Goal: Transaction & Acquisition: Purchase product/service

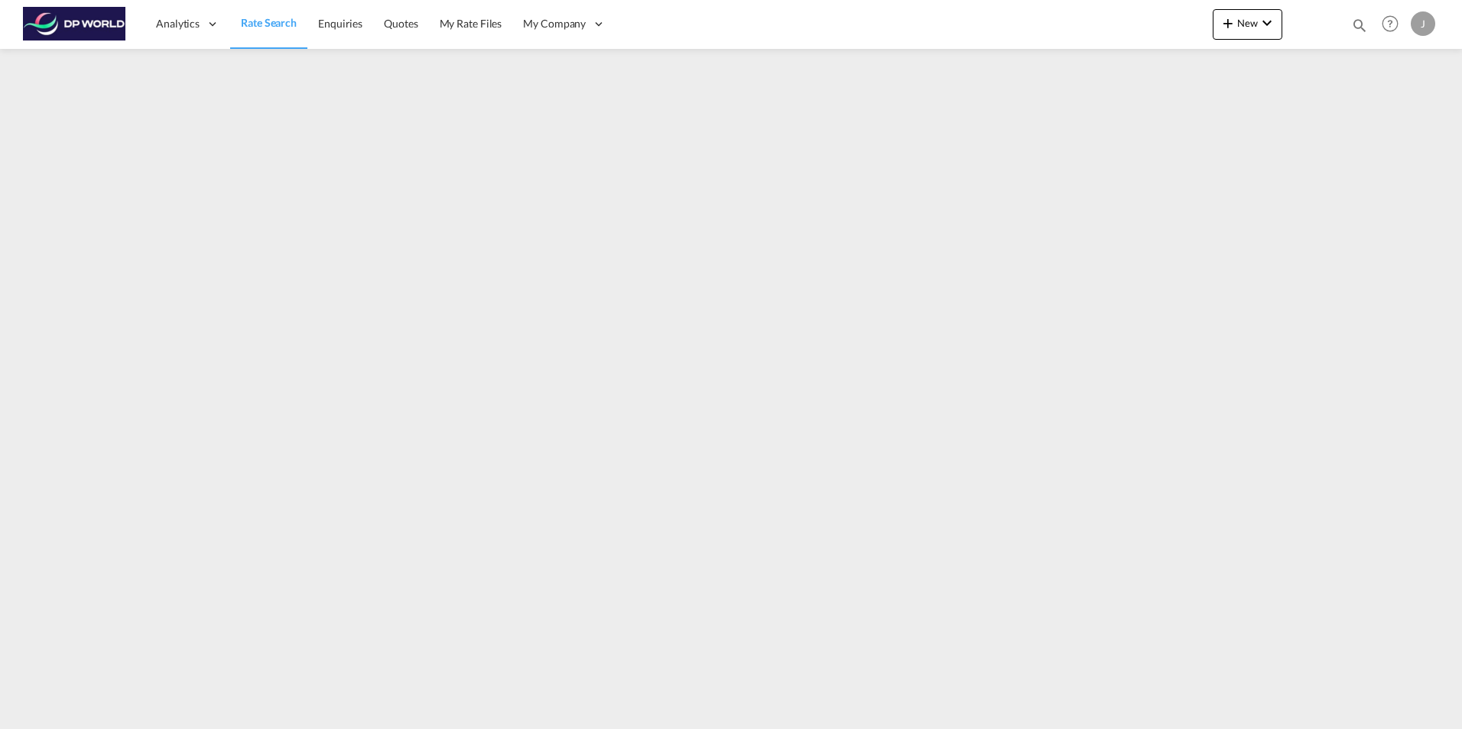
click at [272, 19] on span "Rate Search" at bounding box center [269, 22] width 56 height 13
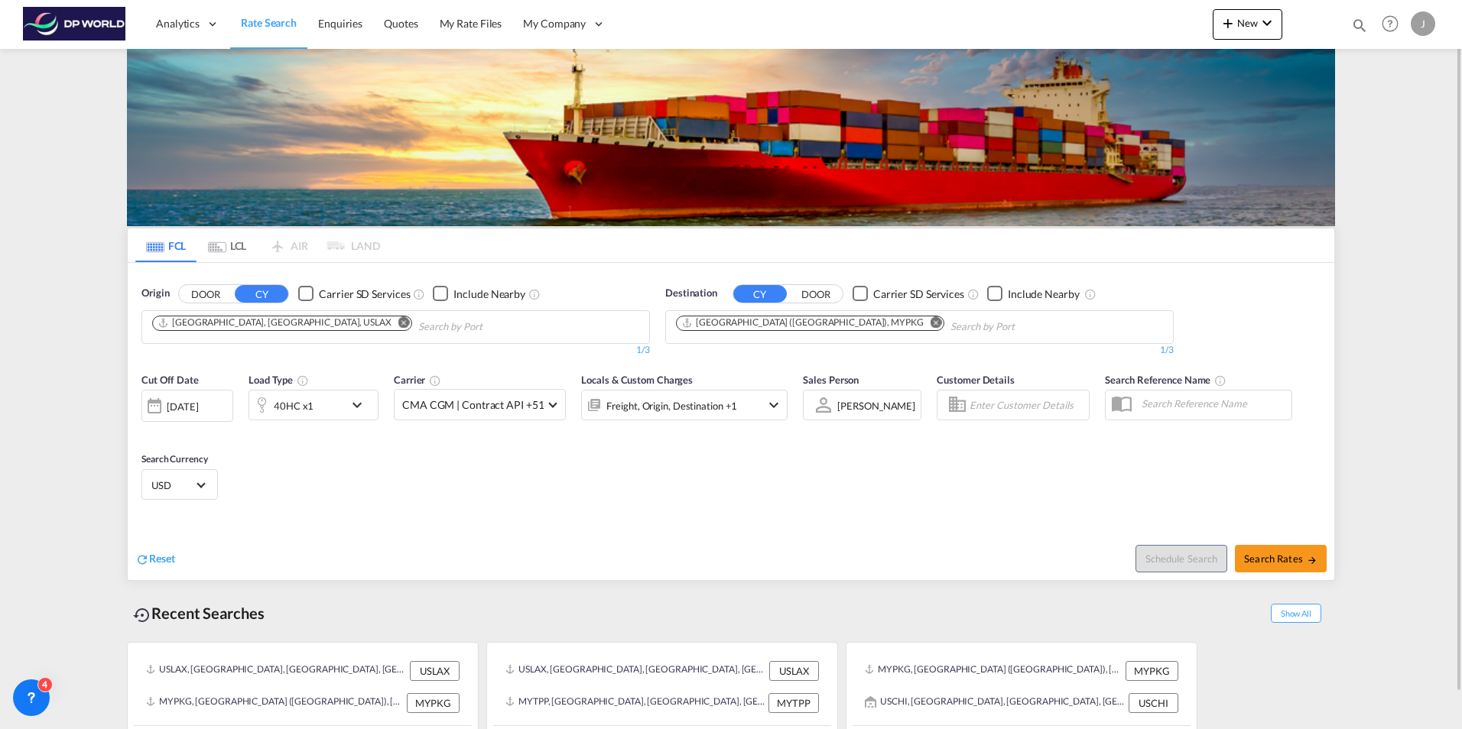
click at [398, 323] on md-icon "Remove" at bounding box center [403, 321] width 11 height 11
click at [278, 332] on body "Analytics Dashboard Rate Search Enquiries Quotes My Rate Files My Company" at bounding box center [731, 364] width 1462 height 729
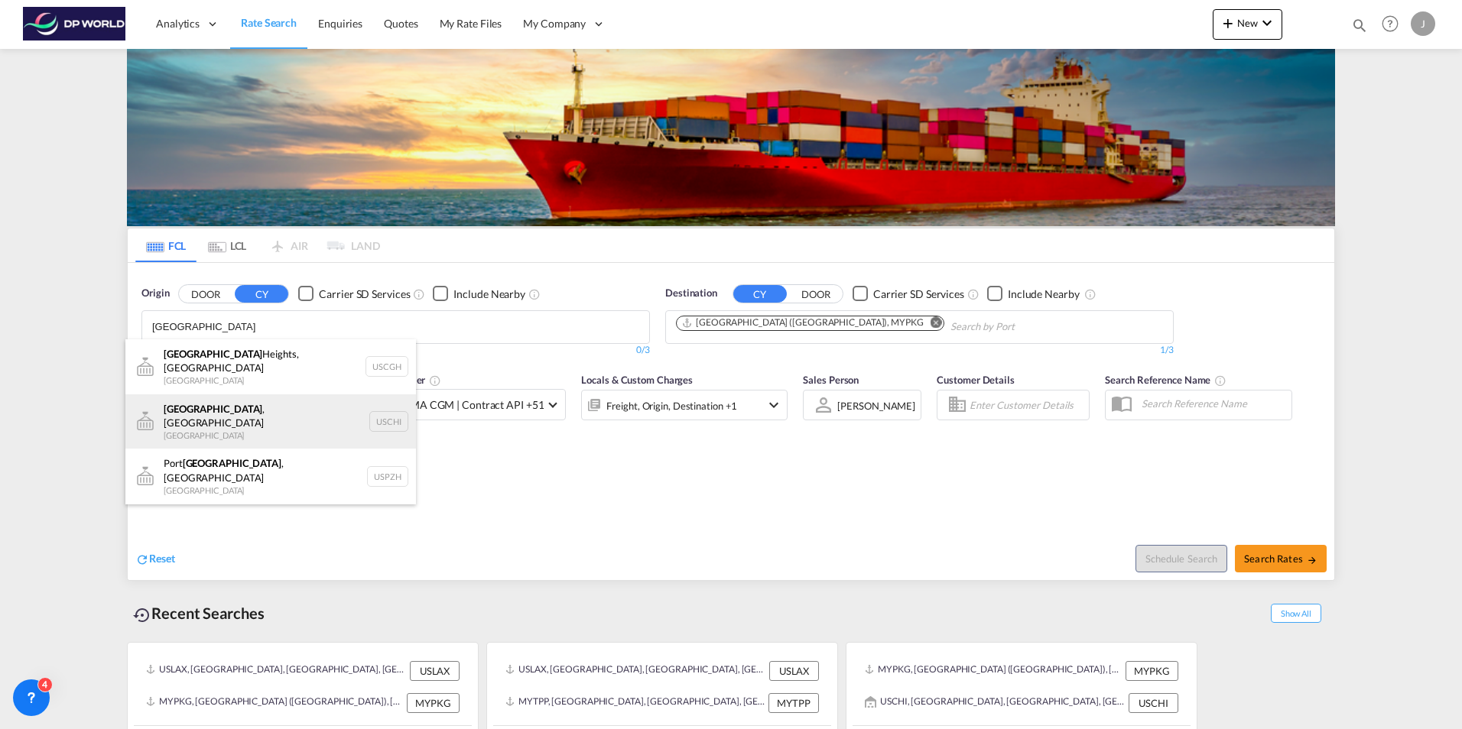
type input "[GEOGRAPHIC_DATA]"
click at [251, 410] on div "[GEOGRAPHIC_DATA] , IL United States USCHI" at bounding box center [270, 421] width 290 height 55
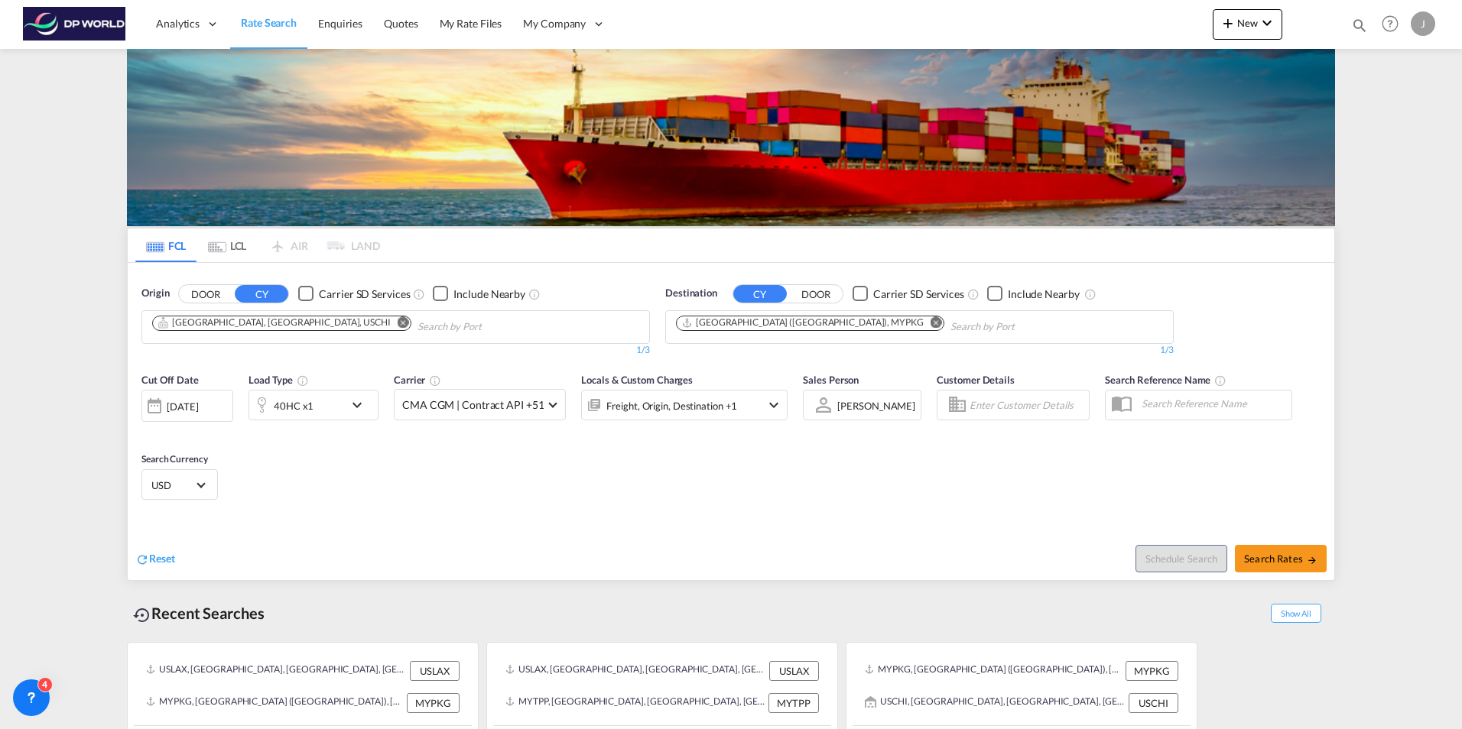
click at [198, 406] on div "[DATE]" at bounding box center [182, 407] width 31 height 14
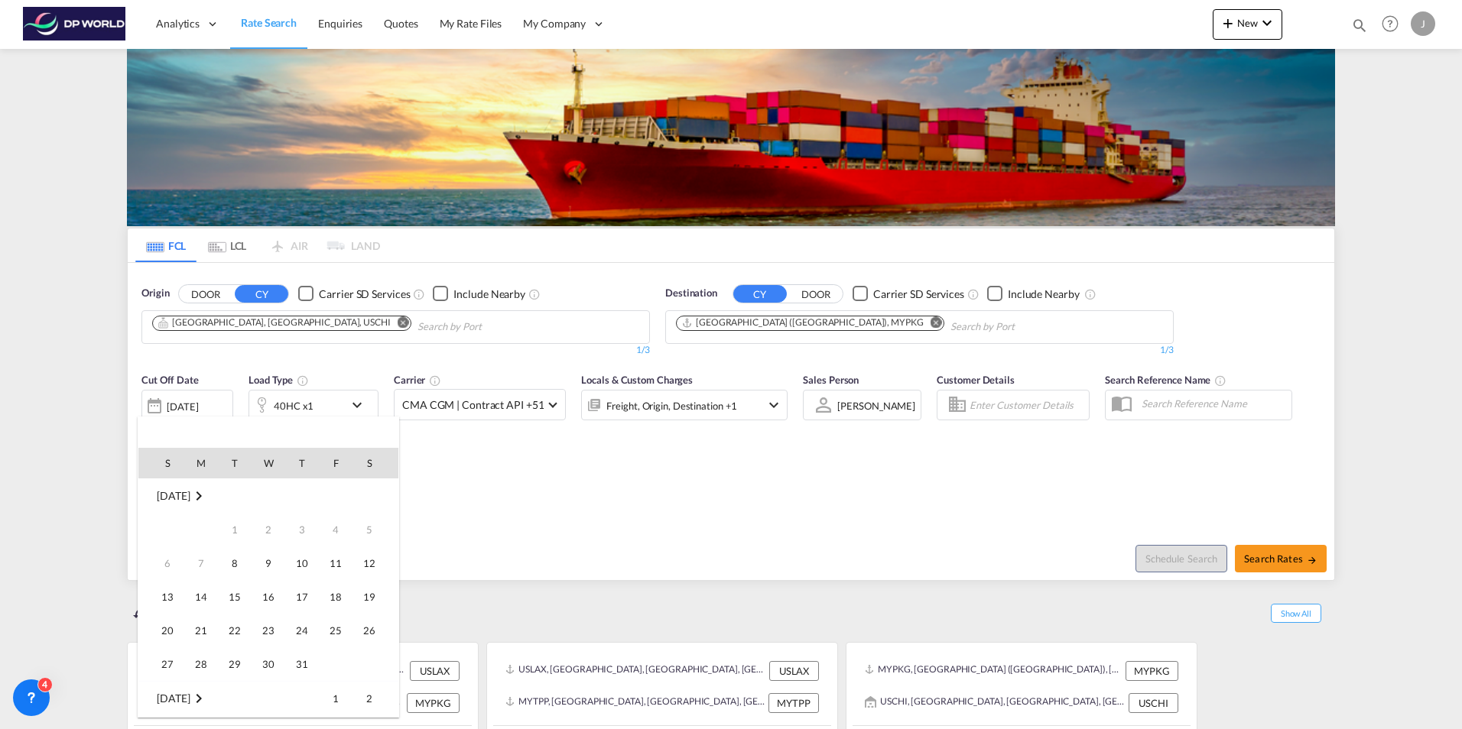
scroll to position [608, 0]
click at [235, 530] on span "7" at bounding box center [234, 529] width 31 height 31
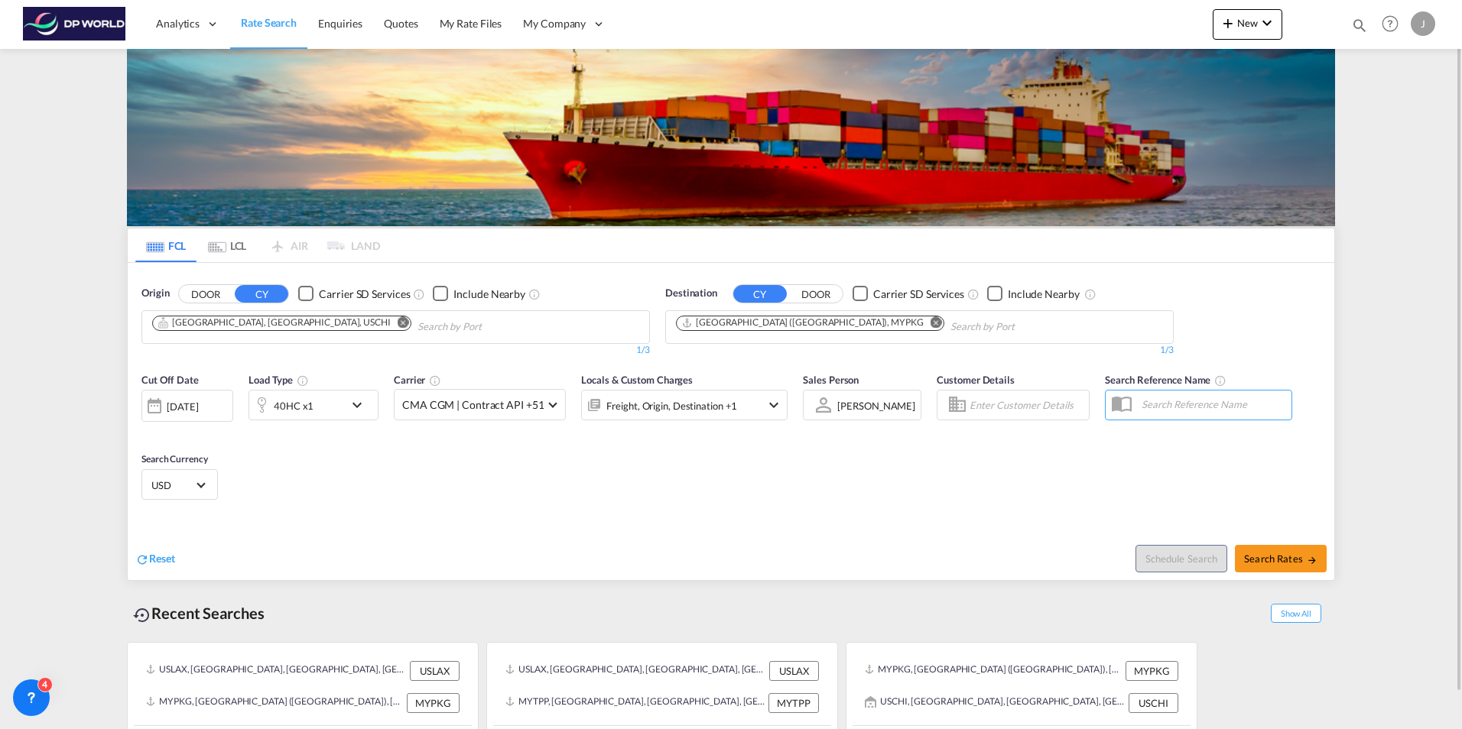
click at [564, 597] on div "Recent Searches Show All" at bounding box center [731, 610] width 1208 height 42
drag, startPoint x: 423, startPoint y: 488, endPoint x: 392, endPoint y: 443, distance: 54.9
click at [394, 447] on div "Cut Off Date [DATE] [DATE] Load Type 40HC x1 Carrier CMA CGM | Contract API +51…" at bounding box center [731, 439] width 1206 height 149
drag, startPoint x: 392, startPoint y: 443, endPoint x: 357, endPoint y: 404, distance: 52.5
click at [357, 404] on md-icon "icon-chevron-down" at bounding box center [361, 405] width 26 height 18
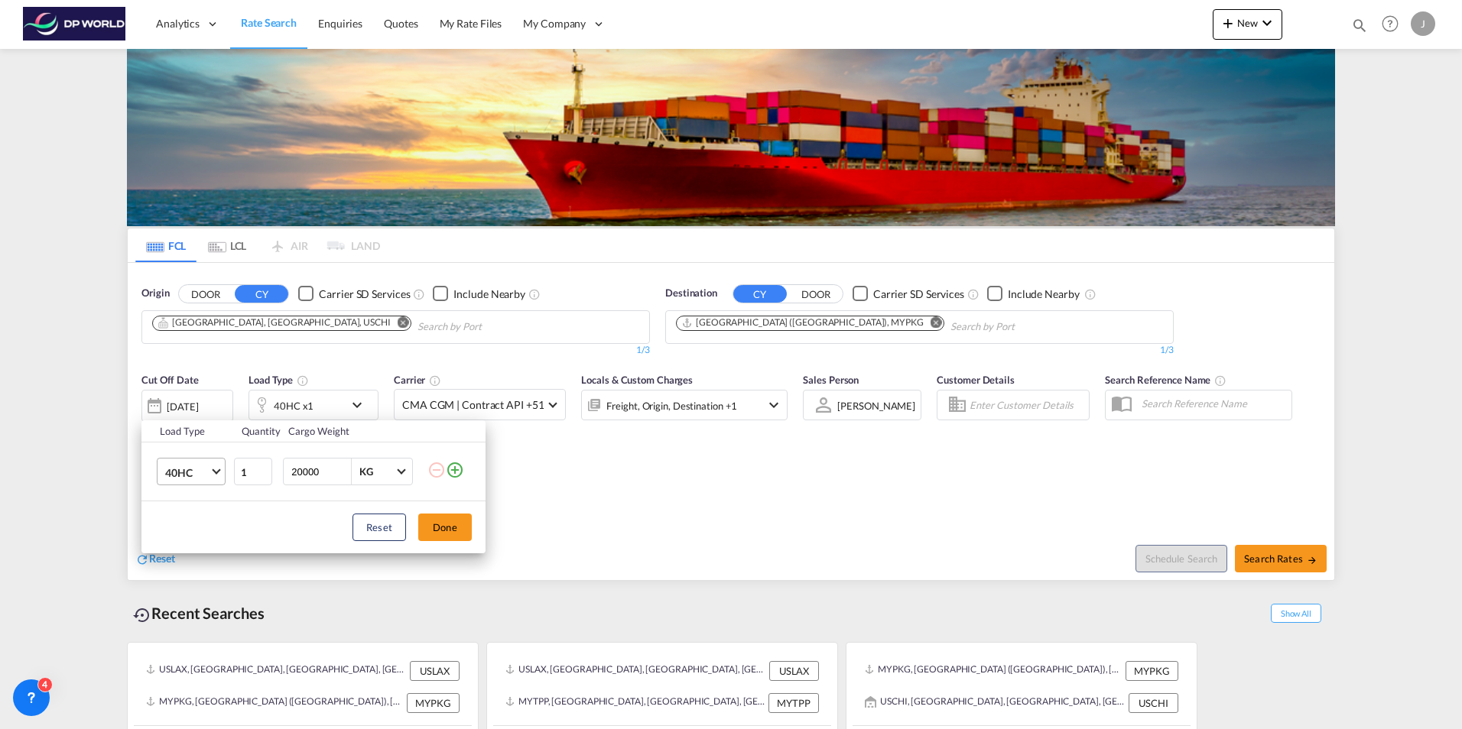
click at [206, 468] on span "40HC" at bounding box center [187, 473] width 44 height 15
click at [190, 440] on div "40GP" at bounding box center [178, 435] width 27 height 15
click at [436, 530] on button "Done" at bounding box center [445, 528] width 54 height 28
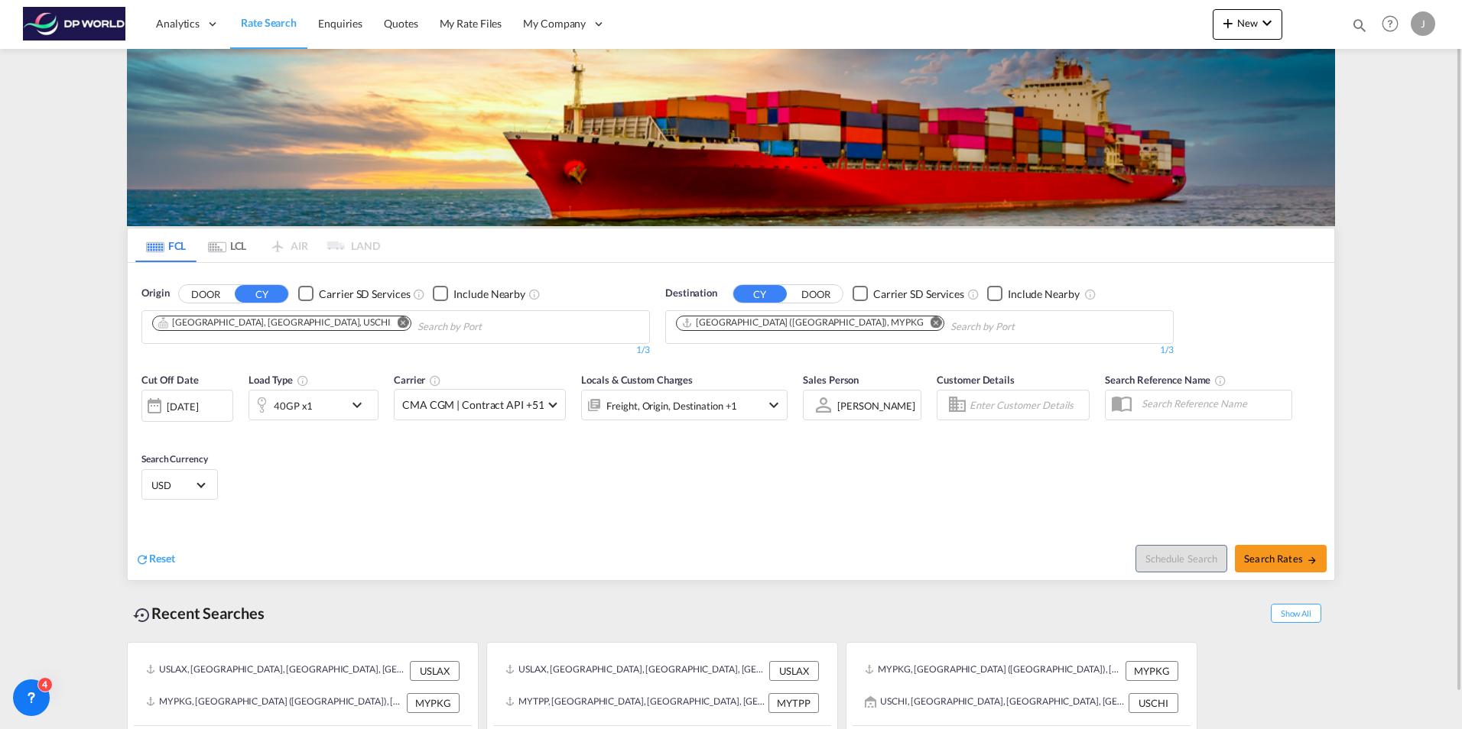
drag, startPoint x: 509, startPoint y: 511, endPoint x: 520, endPoint y: 505, distance: 12.0
click at [516, 505] on div "Cut Off Date [DATE] [DATE] Load Type 40GP x1 Carrier CMA CGM | Contract API +51…" at bounding box center [731, 439] width 1206 height 149
click at [930, 320] on md-icon "Remove" at bounding box center [935, 321] width 11 height 11
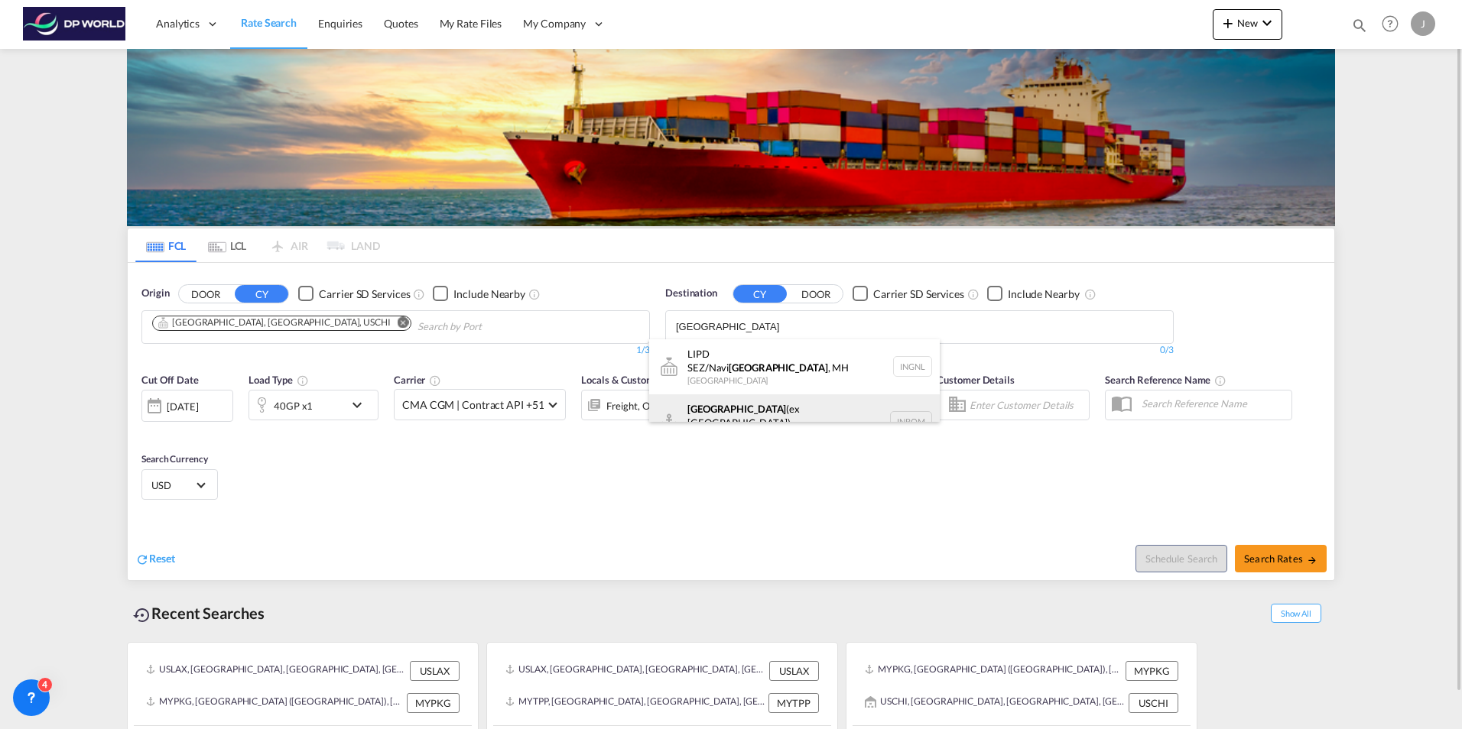
type input "[GEOGRAPHIC_DATA]"
click at [727, 406] on div "[GEOGRAPHIC_DATA] (ex [GEOGRAPHIC_DATA]) [GEOGRAPHIC_DATA] INBOM" at bounding box center [794, 421] width 290 height 55
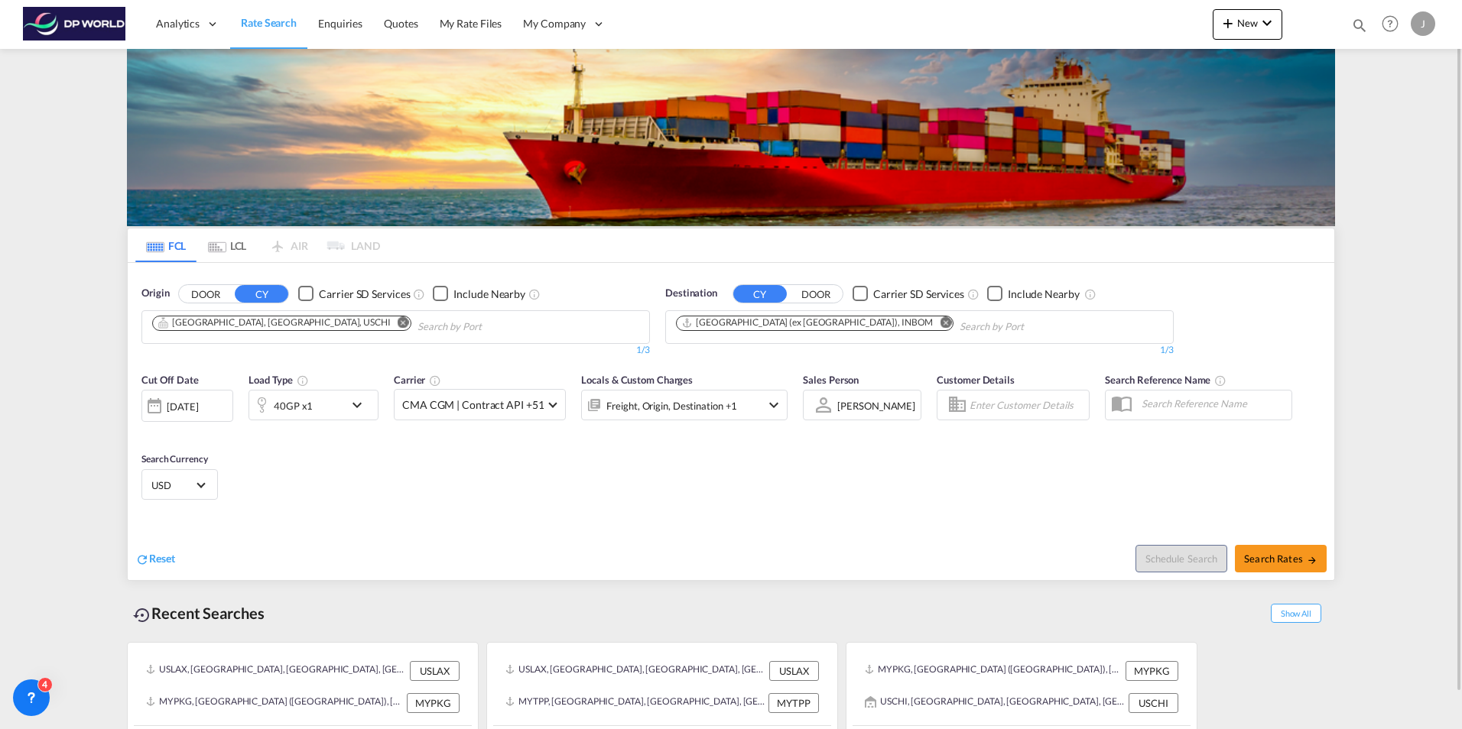
click at [860, 407] on div "[PERSON_NAME]" at bounding box center [876, 406] width 78 height 12
drag, startPoint x: 860, startPoint y: 407, endPoint x: 901, endPoint y: 465, distance: 70.6
click at [901, 465] on md-backdrop at bounding box center [731, 364] width 1462 height 729
click at [863, 395] on md-select-value "[PERSON_NAME]" at bounding box center [875, 404] width 81 height 21
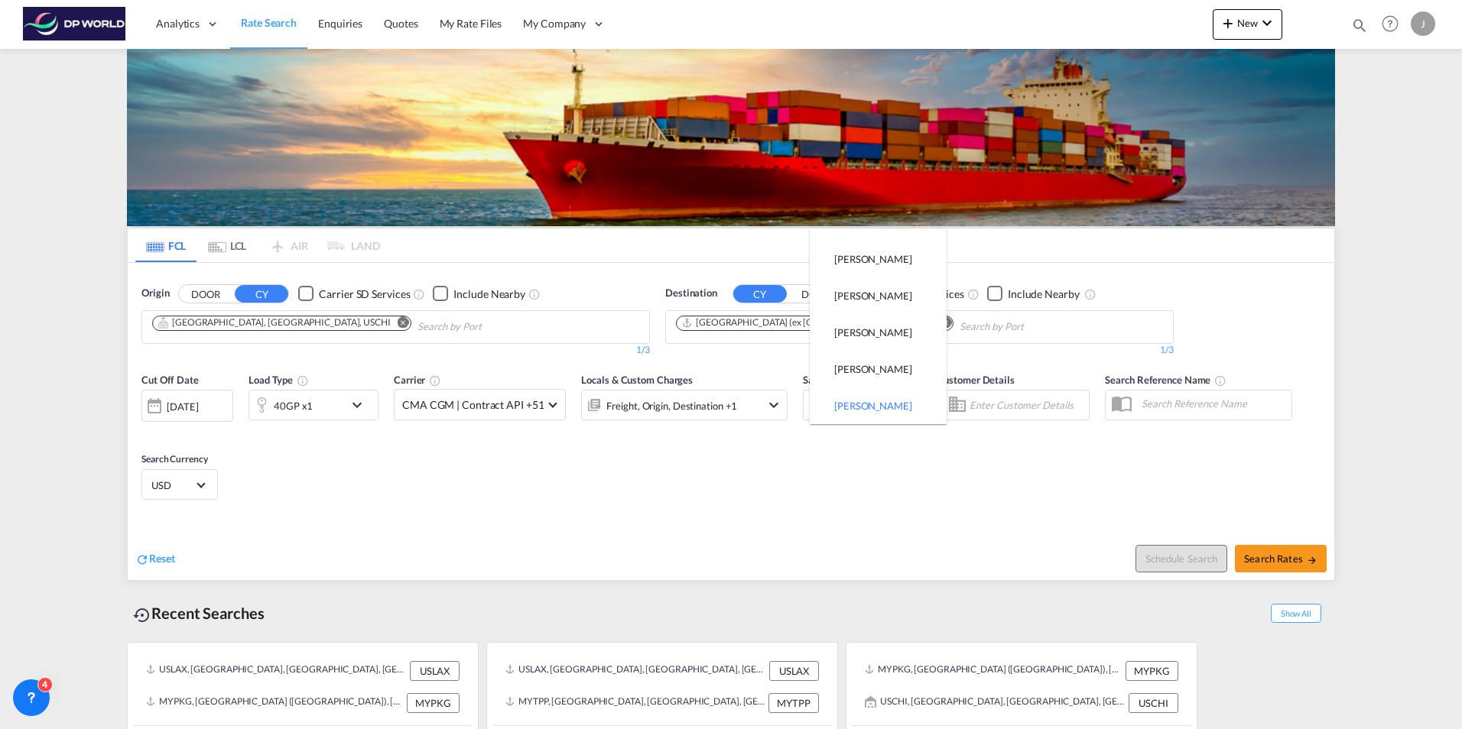
scroll to position [0, 0]
click at [869, 244] on input "search" at bounding box center [882, 247] width 128 height 37
type input "[PERSON_NAME]"
click at [874, 289] on div "[PERSON_NAME]" at bounding box center [873, 284] width 78 height 14
click at [1064, 477] on div "Cut Off Date [DATE] [DATE] Load Type 40GP x1 Carrier CMA CGM | Contract API +51…" at bounding box center [731, 439] width 1206 height 149
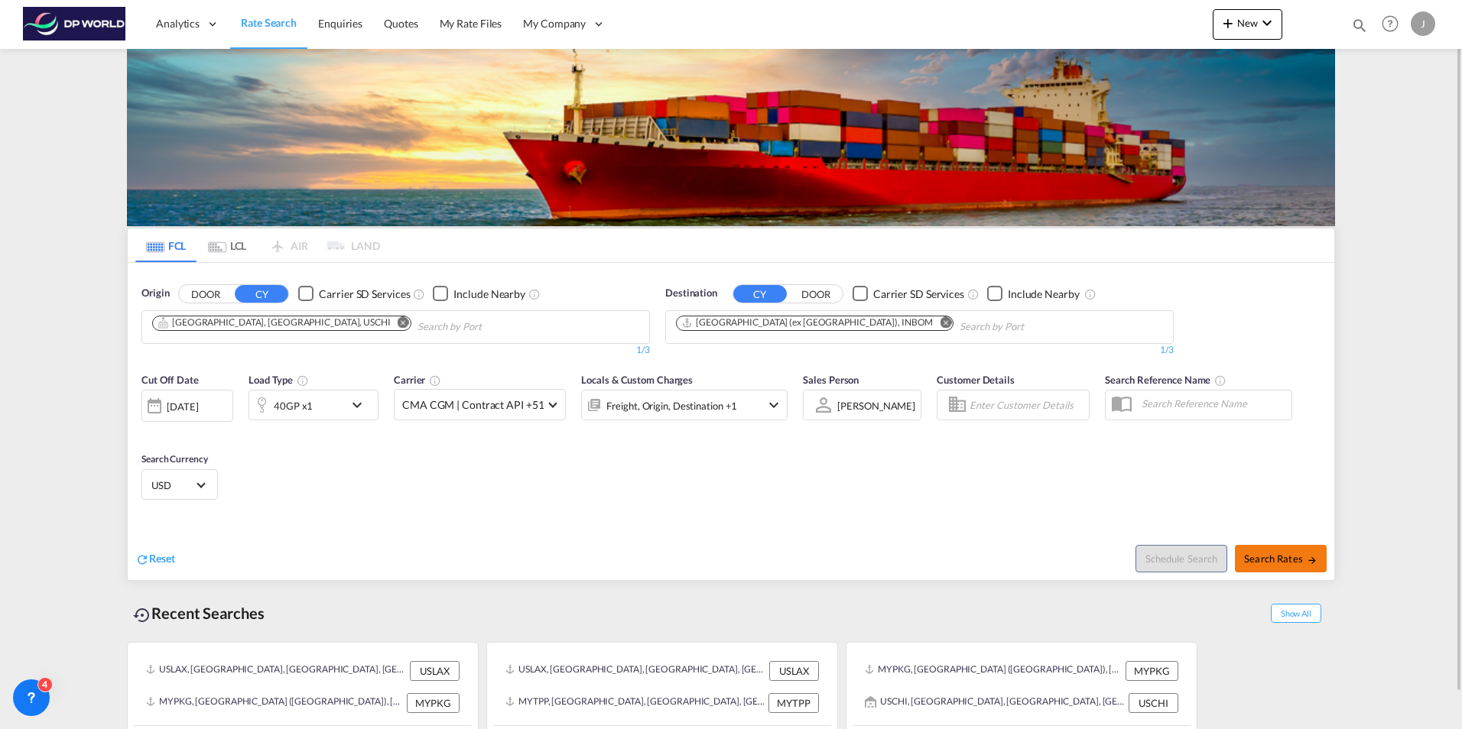
click at [1270, 555] on span "Search Rates" at bounding box center [1280, 559] width 73 height 12
type input "USCHI to INBOM / [DATE]"
